Goal: Check status: Check status

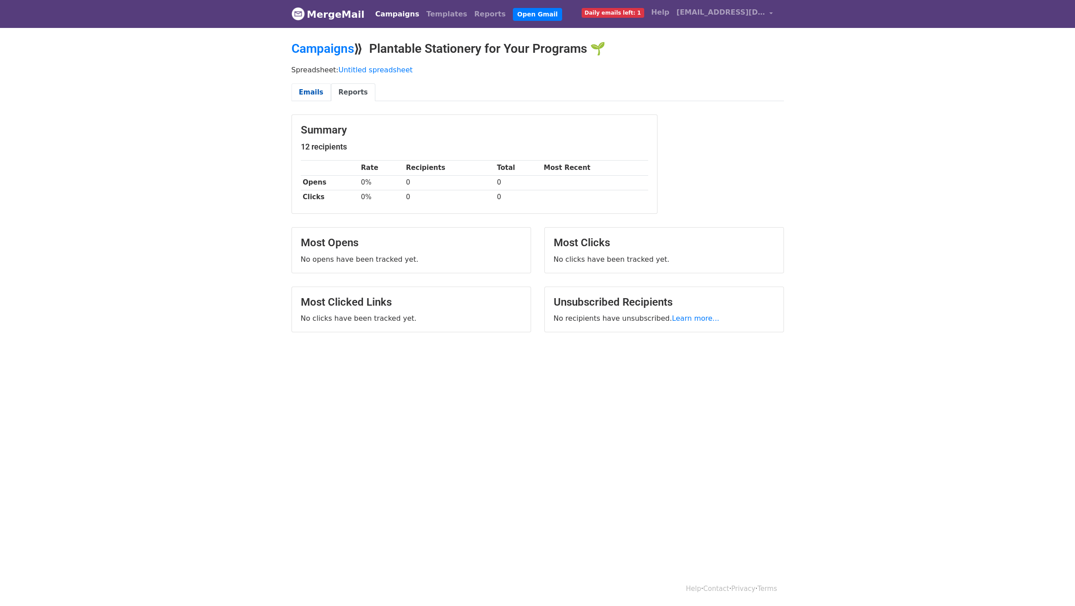
click at [306, 95] on link "Emails" at bounding box center [311, 92] width 39 height 18
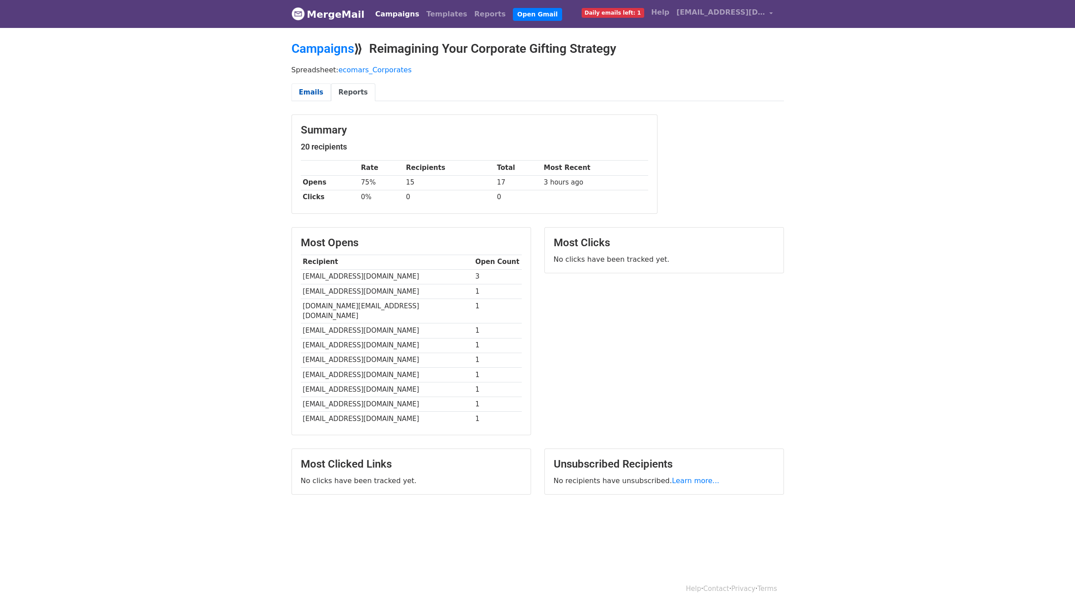
click at [302, 95] on link "Emails" at bounding box center [311, 92] width 39 height 18
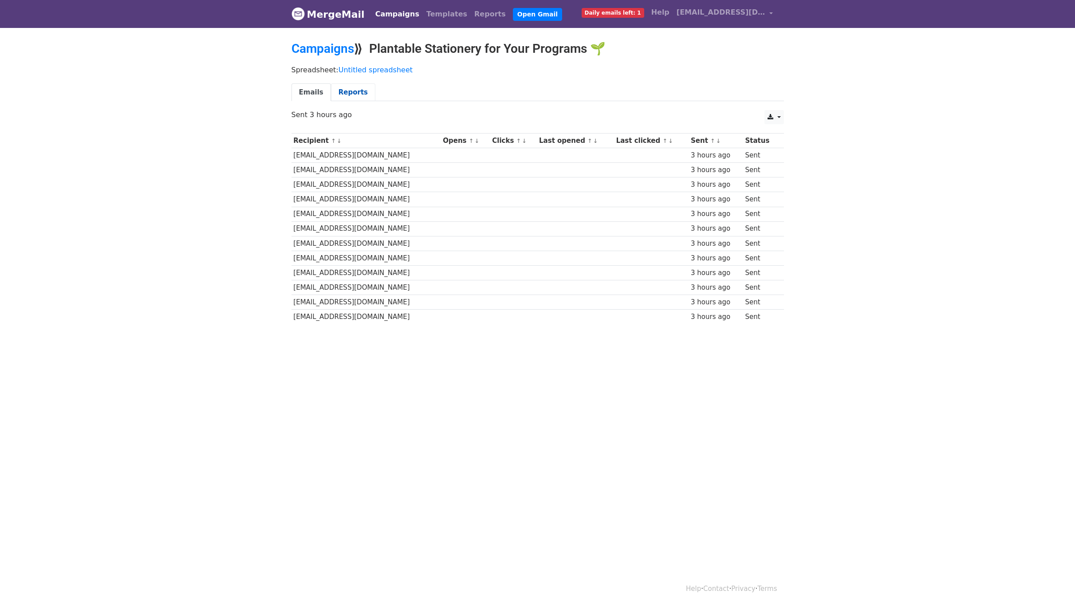
click at [346, 95] on link "Reports" at bounding box center [353, 92] width 44 height 18
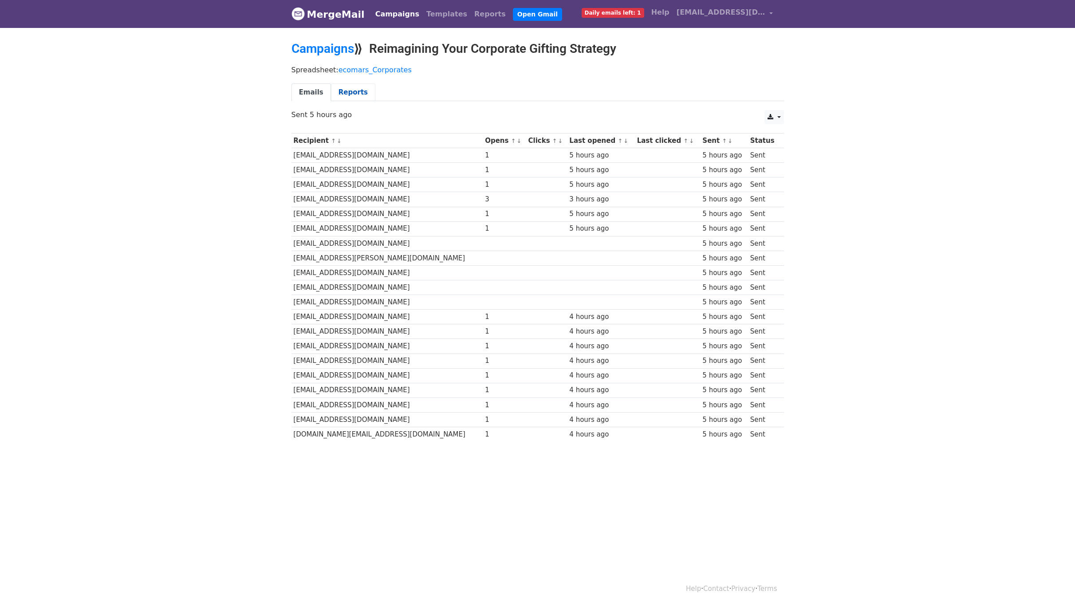
click at [338, 92] on link "Reports" at bounding box center [353, 92] width 44 height 18
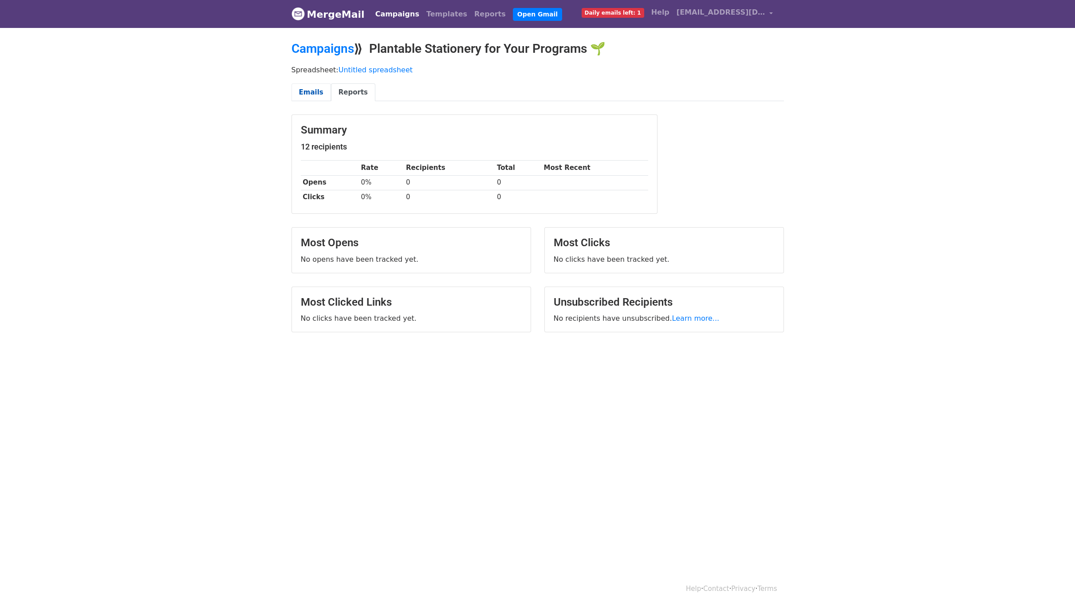
click at [300, 86] on link "Emails" at bounding box center [311, 92] width 39 height 18
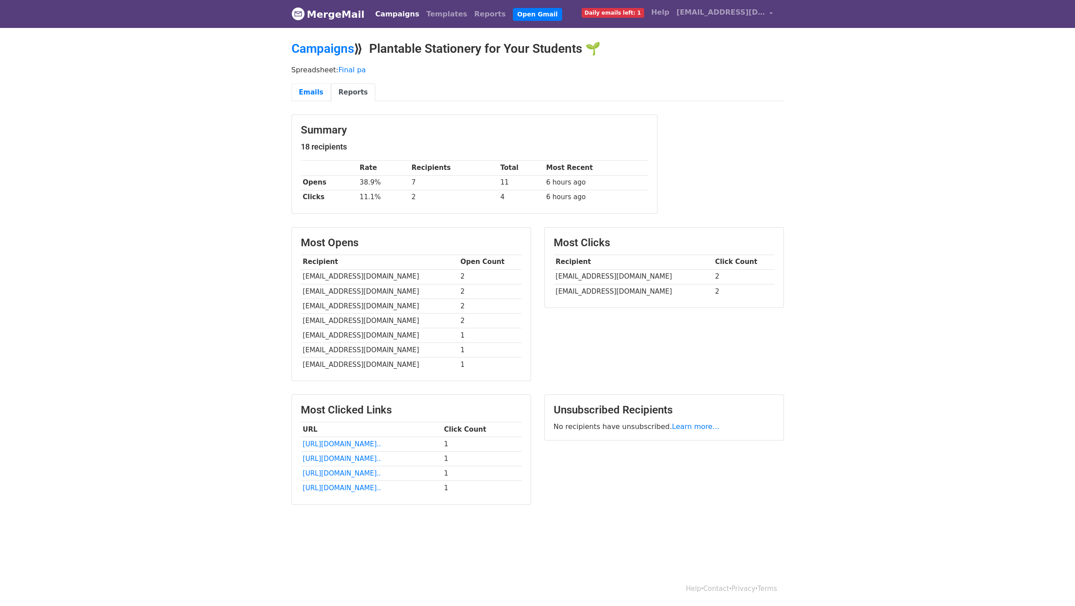
drag, startPoint x: 307, startPoint y: 91, endPoint x: 351, endPoint y: 153, distance: 77.0
click at [307, 91] on link "Emails" at bounding box center [311, 92] width 39 height 18
